Goal: Task Accomplishment & Management: Manage account settings

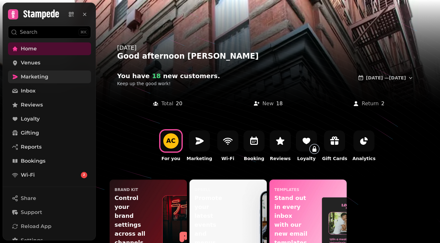
click at [36, 79] on span "Marketing" at bounding box center [34, 77] width 27 height 8
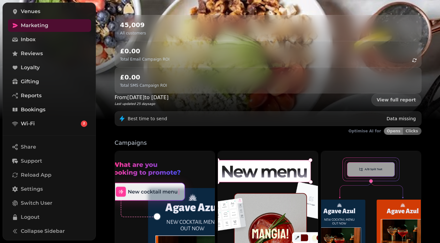
scroll to position [155, 0]
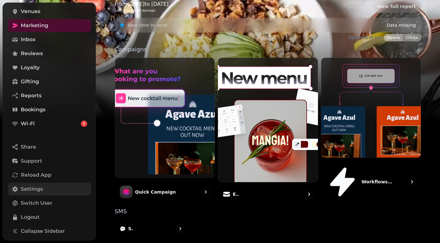
click at [44, 183] on link "Settings" at bounding box center [49, 189] width 83 height 13
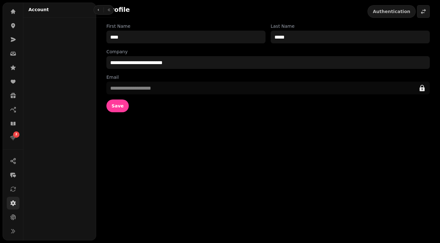
scroll to position [35, 0]
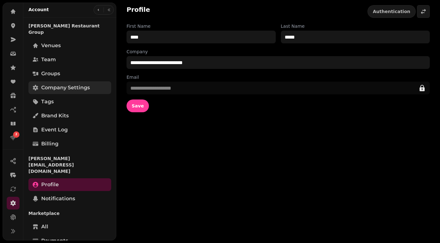
click at [86, 84] on span "Company settings" at bounding box center [65, 88] width 49 height 8
select select "**********"
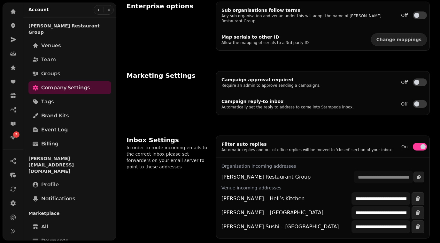
scroll to position [255, 0]
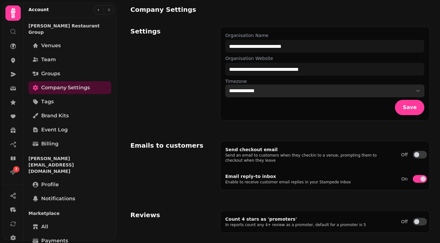
click at [262, 90] on select "**********" at bounding box center [324, 91] width 199 height 13
select select "**********"
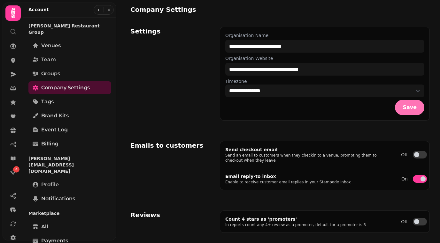
click at [409, 109] on span "Save" at bounding box center [409, 107] width 14 height 5
click at [14, 76] on icon at bounding box center [13, 74] width 6 height 6
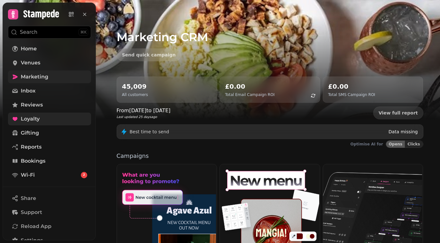
click at [89, 121] on link "Loyalty" at bounding box center [49, 119] width 83 height 13
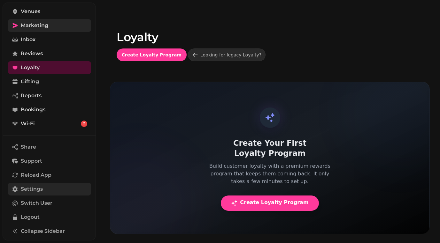
click at [56, 187] on link "Settings" at bounding box center [49, 189] width 83 height 13
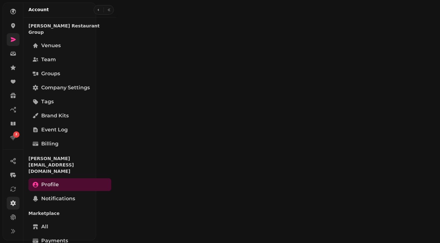
scroll to position [35, 0]
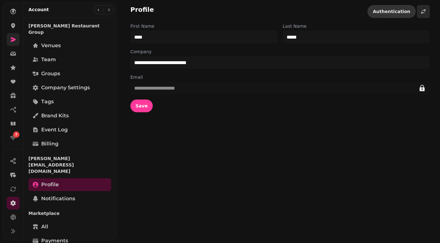
click at [394, 10] on span "Authentication" at bounding box center [391, 11] width 37 height 4
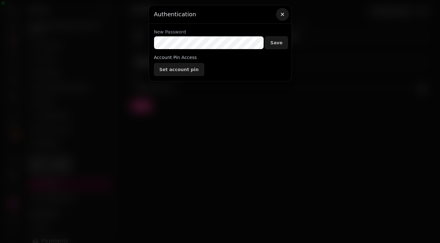
click at [280, 15] on icon "button" at bounding box center [282, 14] width 6 height 6
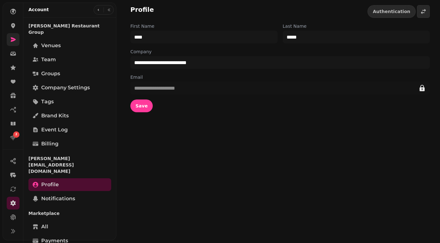
scroll to position [77, 0]
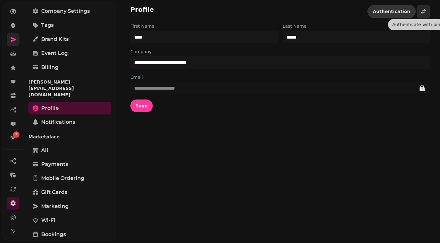
click at [403, 10] on span "Authentication" at bounding box center [391, 11] width 37 height 4
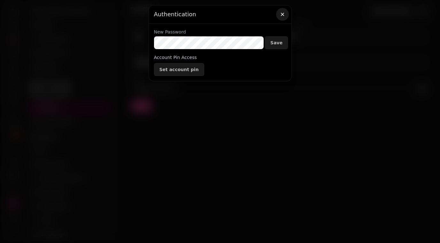
click at [282, 18] on button "button" at bounding box center [282, 14] width 13 height 13
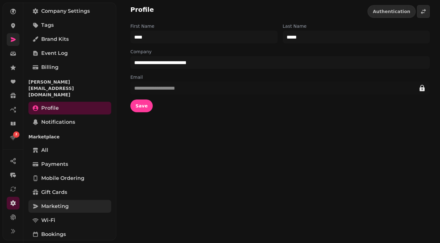
scroll to position [134, 0]
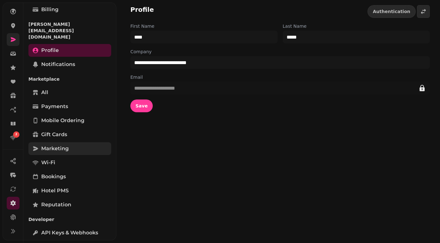
click at [51, 142] on link "Marketing" at bounding box center [69, 148] width 83 height 13
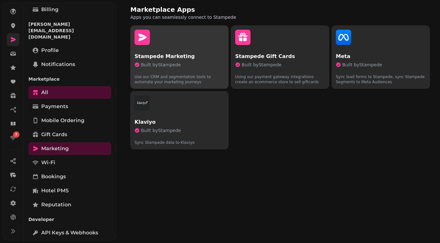
click at [179, 75] on p "Use our CRM and segmentation tools to automate your marketing journeys" at bounding box center [179, 76] width 90 height 15
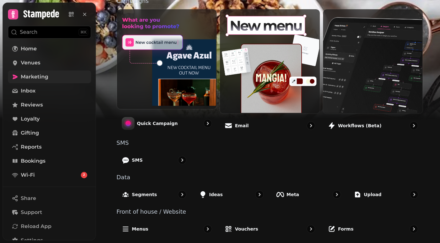
click at [47, 78] on span "Marketing" at bounding box center [34, 77] width 27 height 8
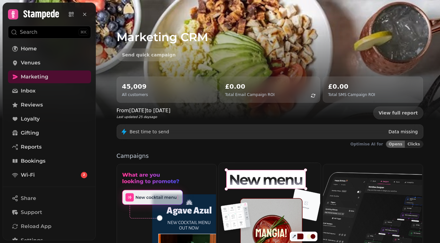
scroll to position [155, 0]
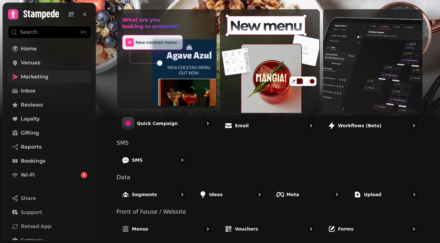
click at [54, 80] on link "Marketing" at bounding box center [49, 77] width 83 height 13
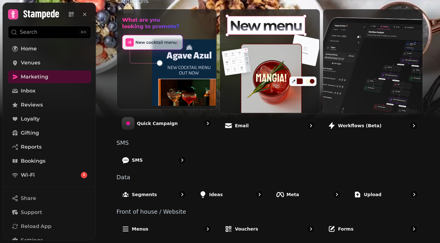
click at [58, 31] on button "Search ⌘K" at bounding box center [49, 32] width 83 height 13
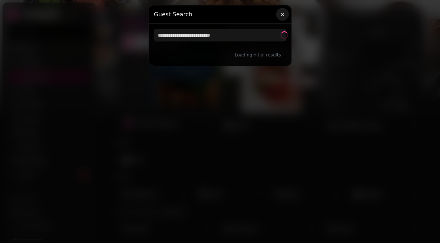
click at [283, 17] on icon "button" at bounding box center [282, 14] width 6 height 6
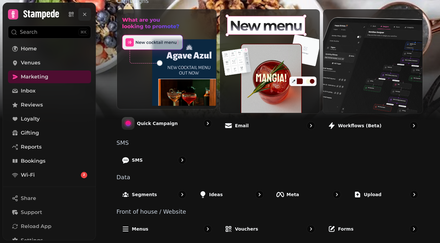
click at [88, 15] on button at bounding box center [84, 14] width 13 height 13
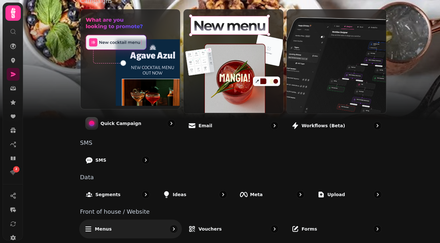
click at [115, 220] on div "Menus" at bounding box center [130, 229] width 102 height 19
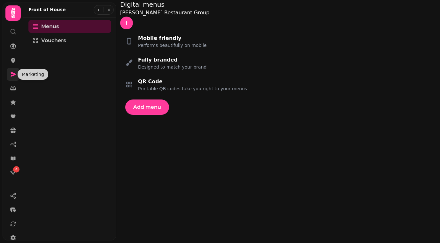
click at [10, 70] on link at bounding box center [13, 74] width 13 height 13
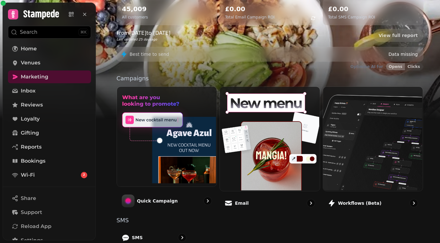
scroll to position [155, 0]
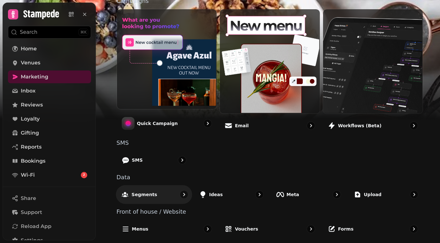
click at [163, 194] on div "Segments" at bounding box center [154, 194] width 76 height 19
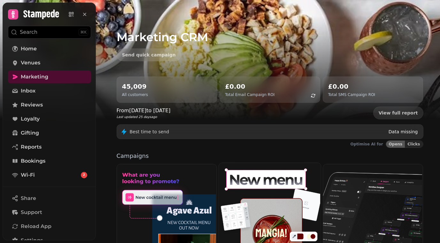
scroll to position [155, 0]
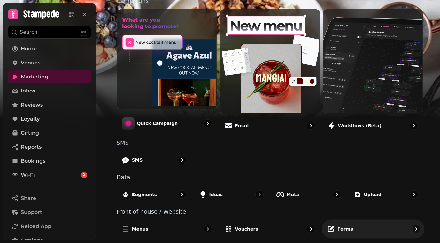
click at [341, 224] on div "Forms" at bounding box center [373, 229] width 102 height 19
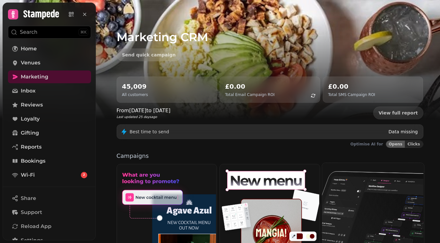
scroll to position [155, 0]
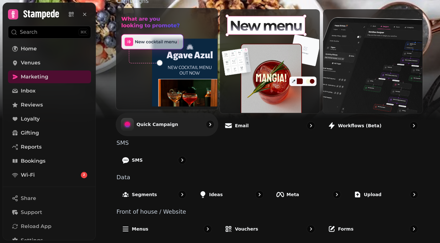
click at [162, 121] on p "Quick Campaign" at bounding box center [157, 124] width 42 height 6
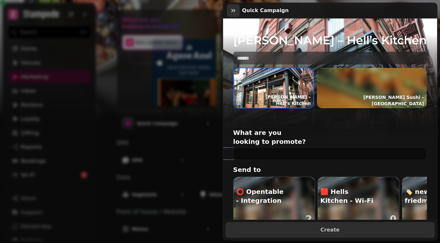
click at [232, 11] on icon "button" at bounding box center [233, 10] width 4 height 3
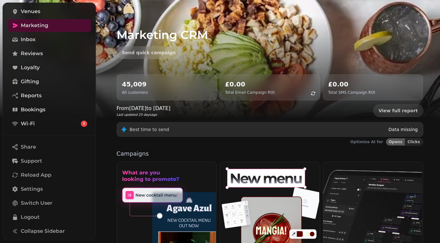
scroll to position [3, 0]
click at [136, 153] on p "Campaigns" at bounding box center [270, 154] width 307 height 6
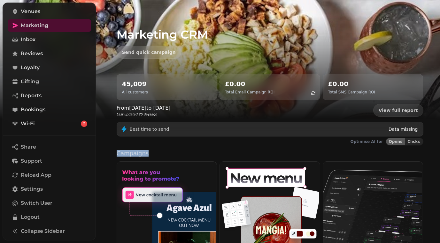
click at [136, 153] on p "Campaigns" at bounding box center [270, 154] width 307 height 6
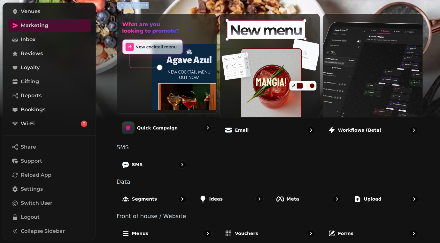
scroll to position [155, 0]
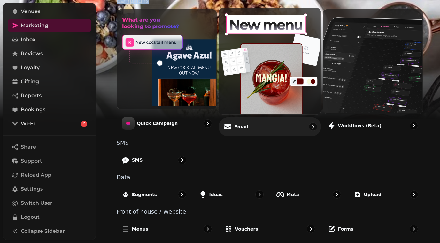
click at [239, 129] on p "Email" at bounding box center [241, 127] width 14 height 6
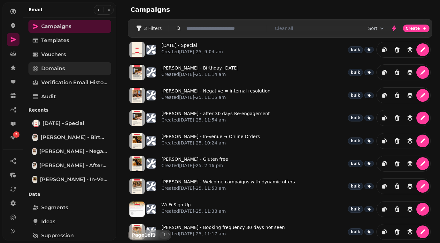
click at [66, 70] on link "Domains" at bounding box center [69, 68] width 83 height 13
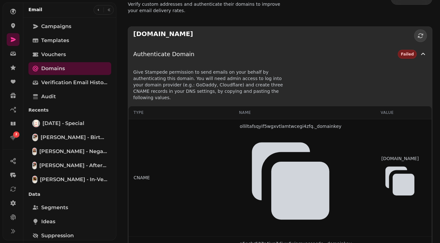
scroll to position [14, 0]
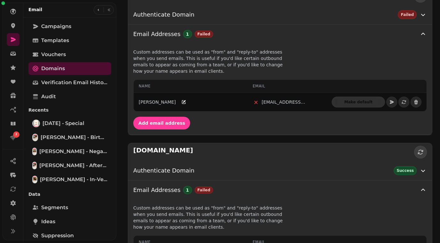
scroll to position [109, 0]
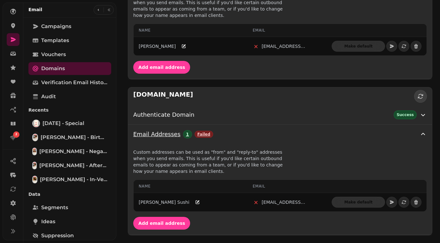
click at [161, 135] on span "Email Addresses" at bounding box center [156, 134] width 47 height 9
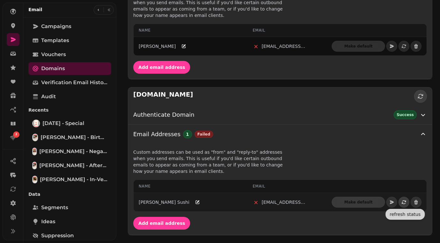
click at [402, 202] on icon "button" at bounding box center [403, 202] width 5 height 5
click at [402, 202] on icon "button" at bounding box center [403, 203] width 4 height 4
click at [392, 202] on icon "button" at bounding box center [392, 203] width 4 height 4
click at [405, 201] on icon "button" at bounding box center [403, 203] width 4 height 4
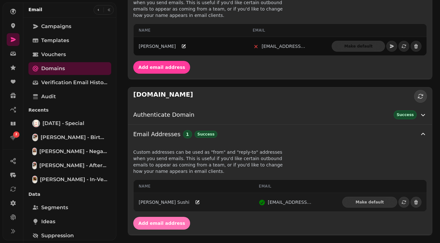
click at [153, 224] on span "Add email address" at bounding box center [161, 223] width 47 height 4
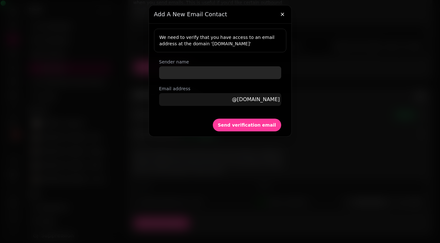
click at [188, 73] on input "Sender name" at bounding box center [220, 72] width 122 height 13
click at [201, 58] on div "We need to verify that you have access to an email address at the domain ' [DOM…" at bounding box center [220, 70] width 132 height 82
click at [280, 16] on icon "button" at bounding box center [282, 14] width 6 height 6
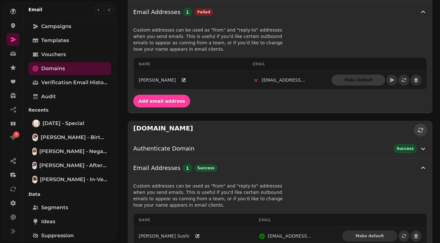
scroll to position [76, 0]
